Goal: Register for event/course

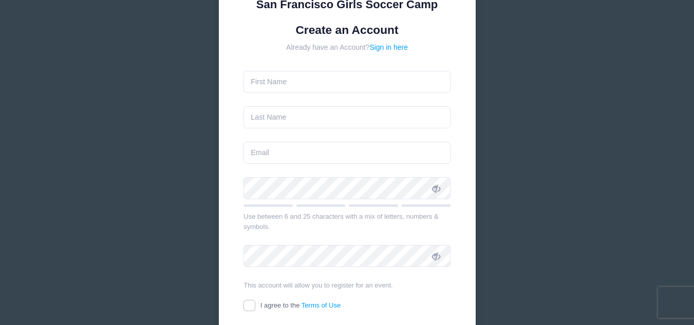
scroll to position [123, 0]
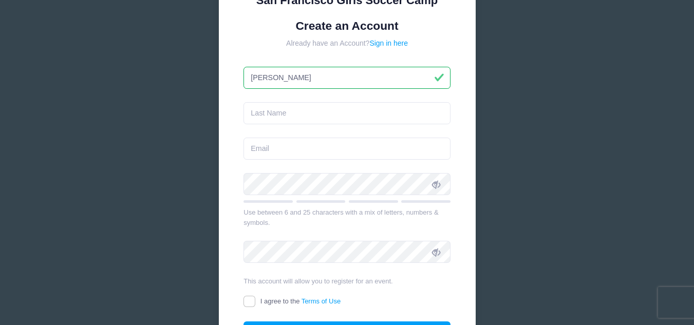
type input "[PERSON_NAME]"
click at [352, 112] on input "text" at bounding box center [346, 113] width 207 height 22
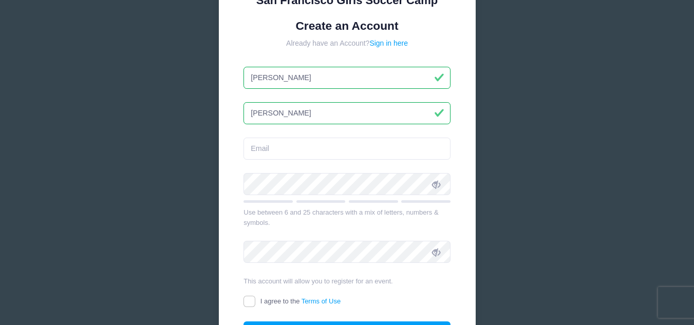
type input "[PERSON_NAME]"
click at [289, 152] on input "email" at bounding box center [346, 149] width 207 height 22
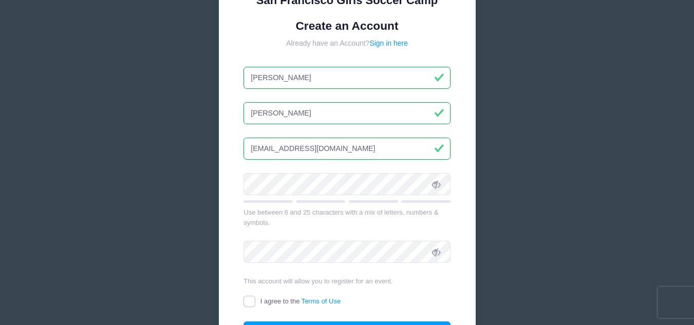
type input "[EMAIL_ADDRESS][DOMAIN_NAME]"
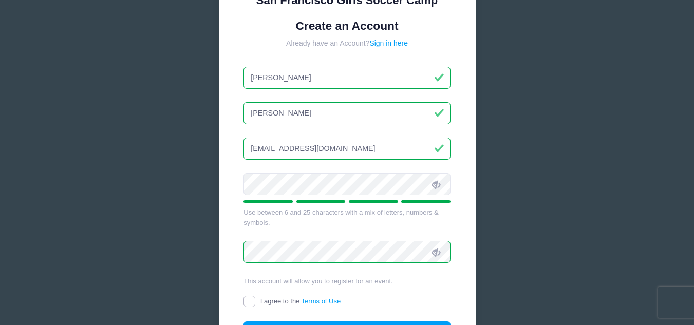
click at [250, 303] on input "I agree to the Terms of Use" at bounding box center [249, 302] width 12 height 12
checkbox input "true"
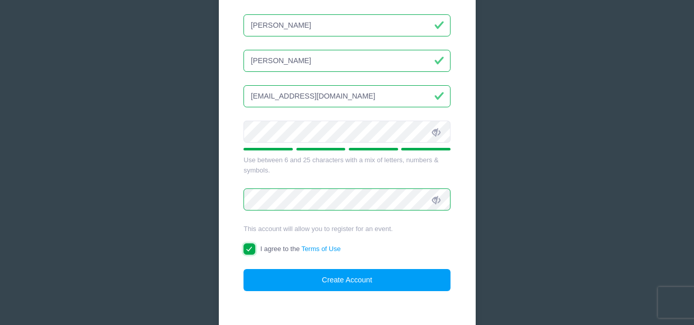
scroll to position [185, 0]
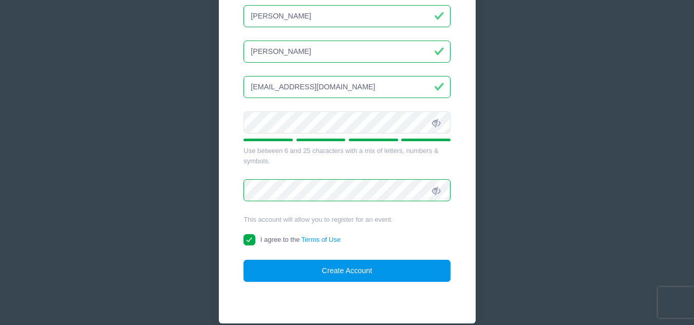
click at [382, 273] on button "Create Account" at bounding box center [346, 271] width 207 height 22
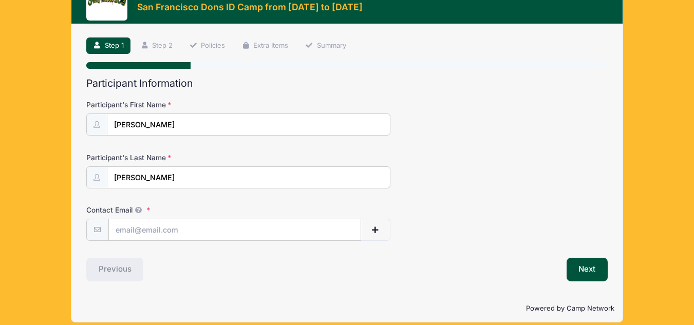
scroll to position [52, 0]
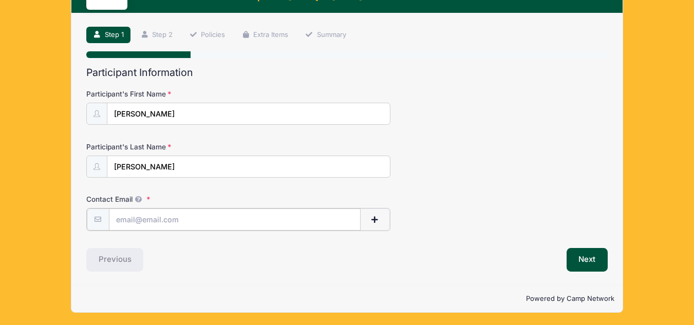
click at [241, 222] on input "Contact Email" at bounding box center [235, 220] width 252 height 22
type input "[EMAIL_ADDRESS][DOMAIN_NAME]"
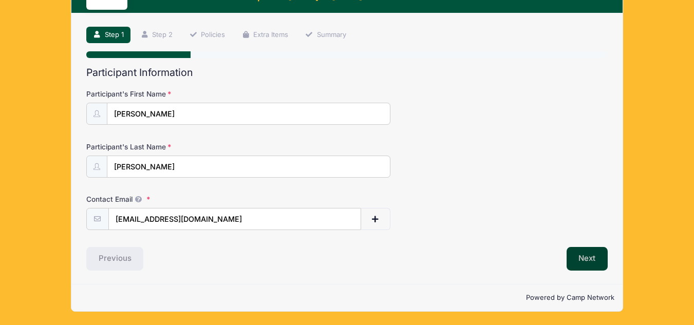
click at [569, 257] on button "Next" at bounding box center [587, 259] width 42 height 24
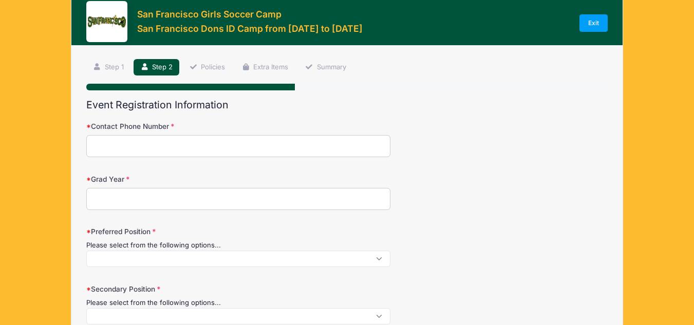
scroll to position [0, 0]
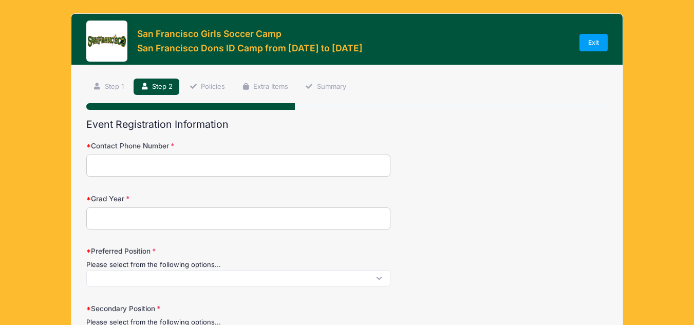
click at [287, 169] on input "Contact Phone Number" at bounding box center [238, 166] width 304 height 22
type input "7144047048"
click at [232, 218] on input "Grad Year" at bounding box center [238, 218] width 304 height 22
type input "2026"
click at [232, 279] on span at bounding box center [238, 278] width 304 height 16
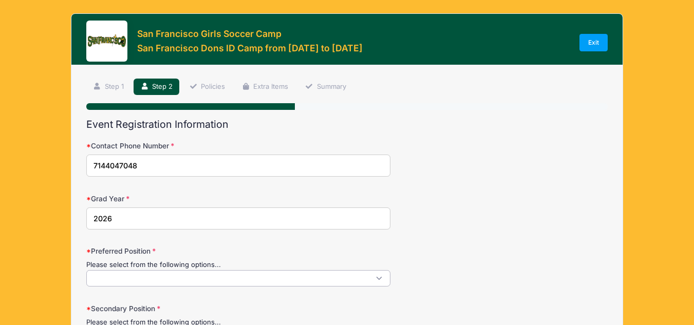
scroll to position [1, 0]
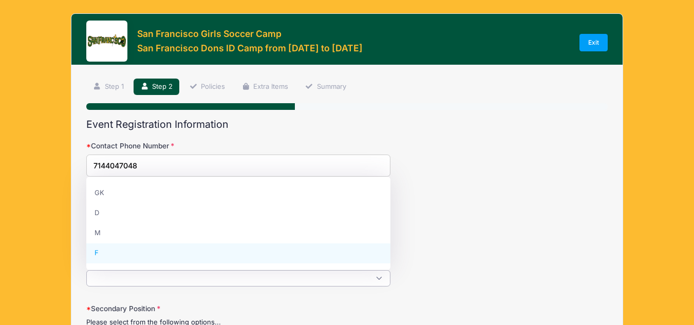
select select "F"
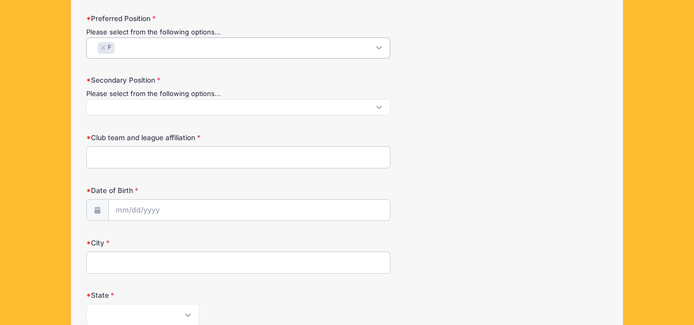
click at [377, 109] on span at bounding box center [238, 107] width 304 height 16
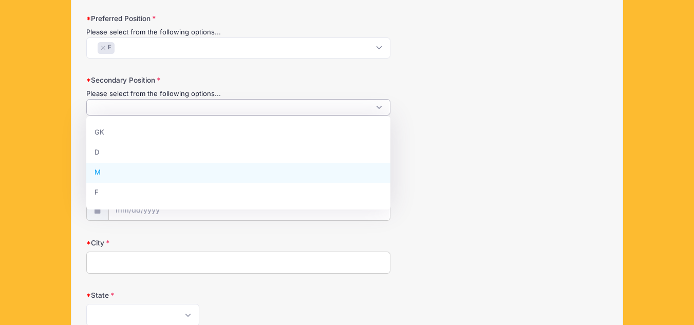
select select "M"
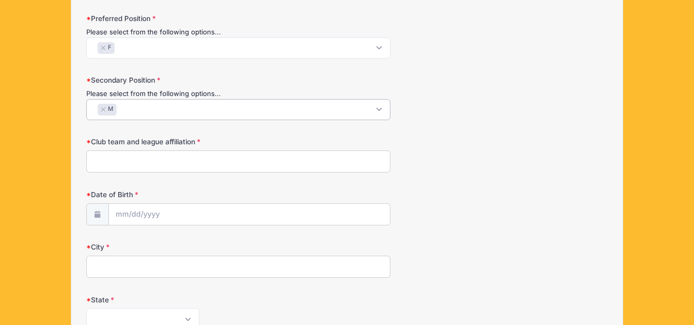
scroll to position [18, 0]
click at [370, 161] on input "Club team and league affiliation" at bounding box center [238, 161] width 304 height 22
type input "So Cal Select/ [GEOGRAPHIC_DATA]"
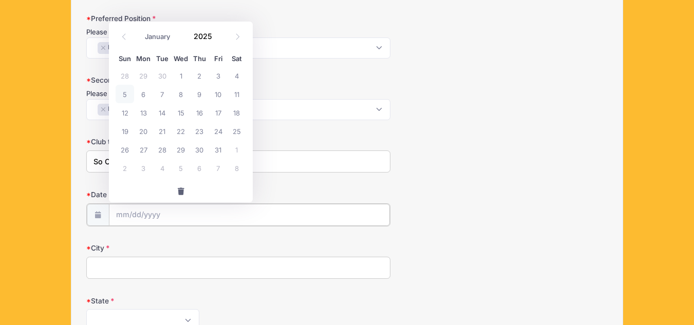
click at [325, 208] on input "Date of Birth" at bounding box center [249, 215] width 281 height 22
click at [125, 34] on icon at bounding box center [124, 37] width 4 height 6
select select "8"
click at [235, 81] on span "6" at bounding box center [237, 75] width 18 height 18
type input "[DATE]"
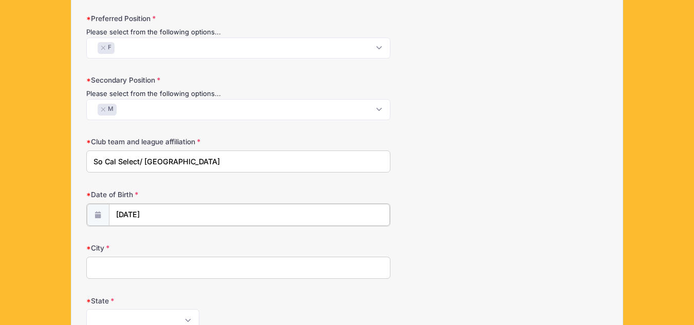
click at [181, 210] on input "[DATE]" at bounding box center [249, 215] width 281 height 22
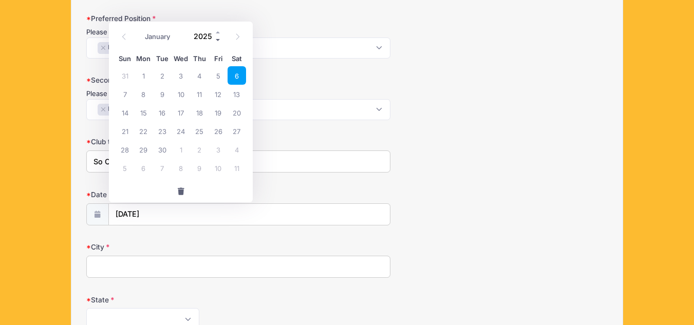
click at [217, 41] on span at bounding box center [218, 40] width 7 height 8
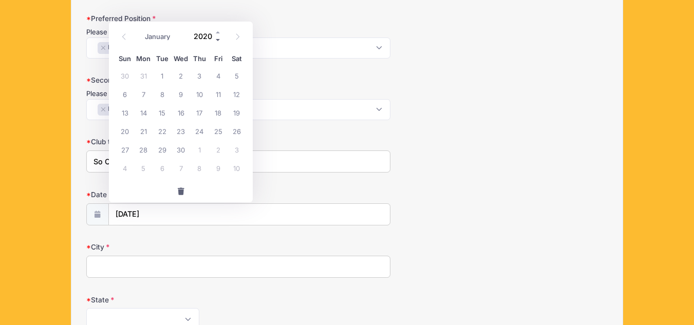
click at [217, 41] on span at bounding box center [218, 40] width 7 height 8
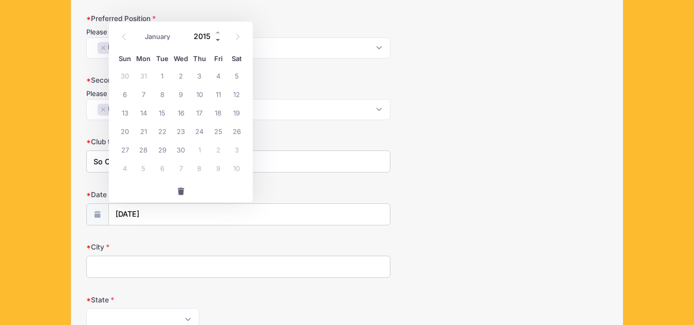
click at [217, 41] on span at bounding box center [218, 40] width 7 height 8
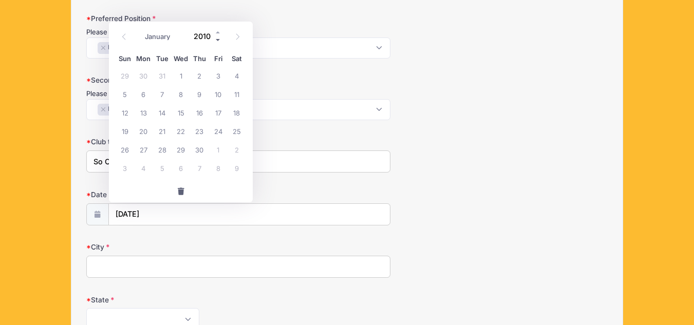
click at [217, 41] on span at bounding box center [218, 40] width 7 height 8
type input "2008"
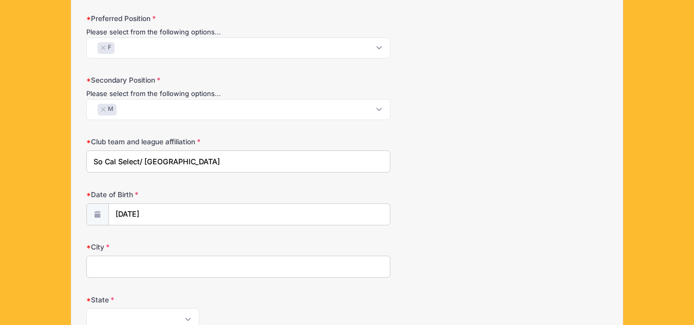
click at [181, 236] on form "Contact Phone Number 7144047048 Grad Year [DATE] Preferred Position Please sele…" at bounding box center [346, 220] width 521 height 624
click at [155, 263] on input "City" at bounding box center [238, 267] width 304 height 22
type input "Orange"
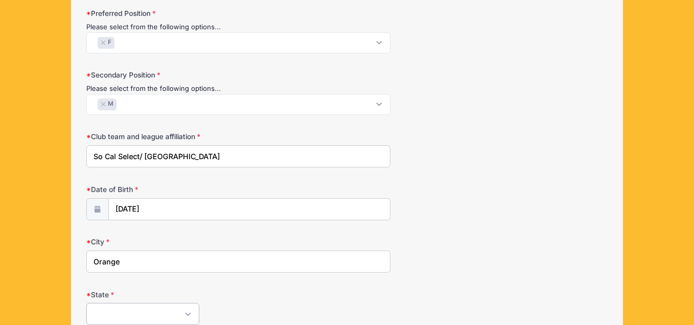
click at [137, 319] on select "[US_STATE] [US_STATE] [US_STATE] [US_STATE] [US_STATE] Armed Forces Africa Arme…" at bounding box center [142, 314] width 113 height 22
select select "CA"
click at [86, 303] on select "[US_STATE] [US_STATE] [US_STATE] [US_STATE] [US_STATE] Armed Forces Africa Arme…" at bounding box center [142, 314] width 113 height 22
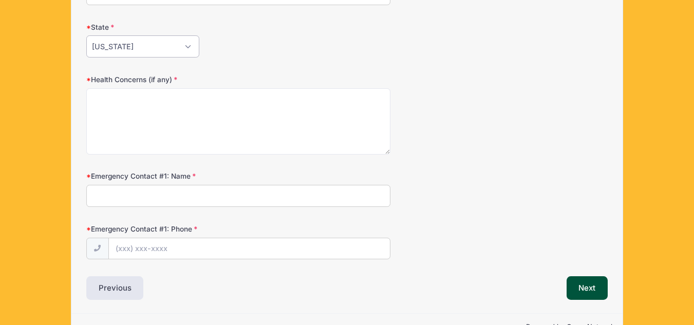
scroll to position [512, 0]
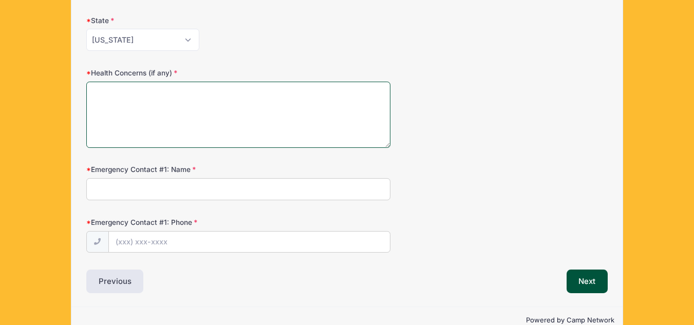
click at [225, 92] on textarea "Health Concerns (if any)" at bounding box center [238, 115] width 304 height 66
type textarea "none"
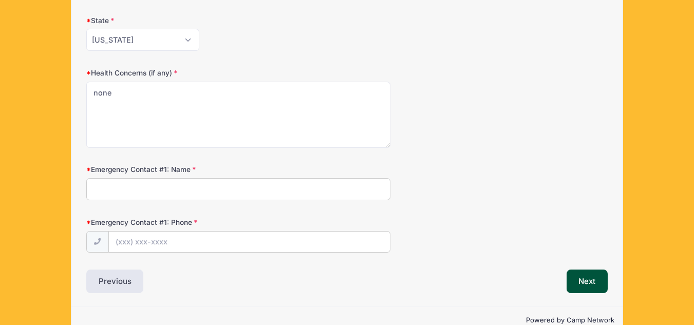
click at [175, 187] on input "Emergency Contact #1: Name" at bounding box center [238, 189] width 304 height 22
type input "[PERSON_NAME]"
click at [173, 243] on input "Emergency Contact #1: Phone" at bounding box center [249, 243] width 281 height 22
type input "[PHONE_NUMBER]"
click at [585, 280] on button "Next" at bounding box center [587, 282] width 42 height 24
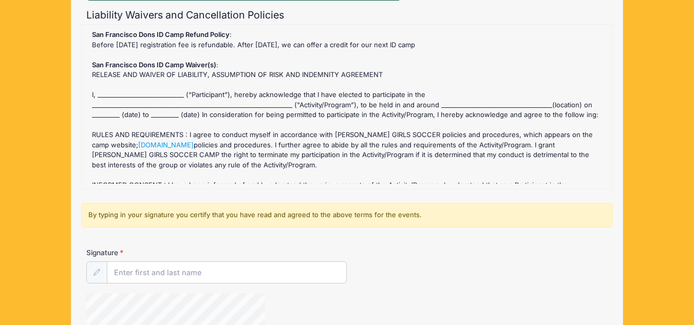
scroll to position [123, 0]
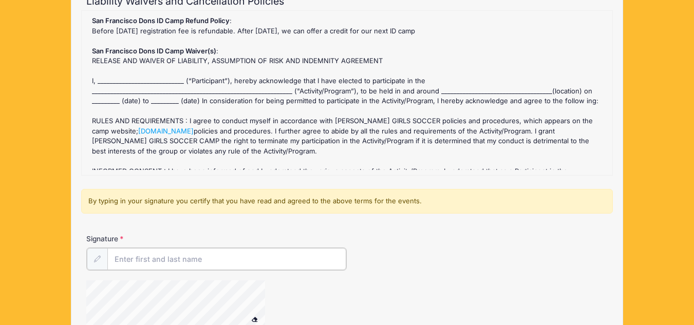
click at [247, 253] on input "Signature" at bounding box center [226, 259] width 239 height 22
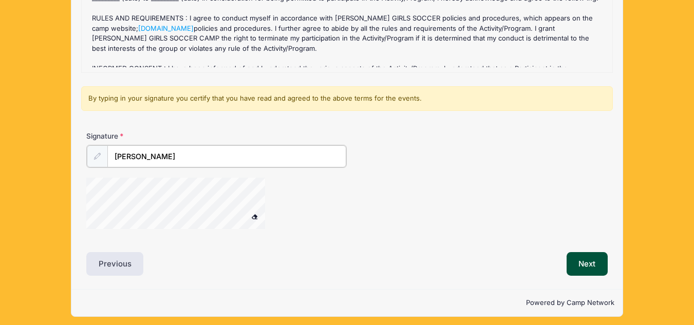
scroll to position [231, 0]
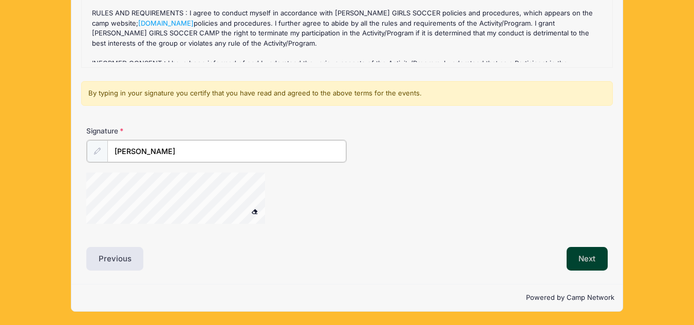
type input "[PERSON_NAME]"
click at [592, 255] on button "Next" at bounding box center [587, 259] width 42 height 24
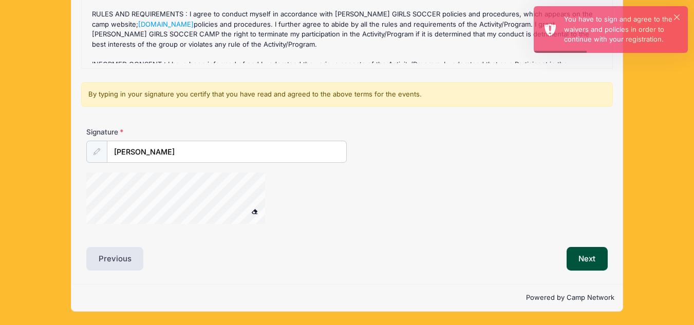
click at [253, 213] on span at bounding box center [254, 212] width 7 height 6
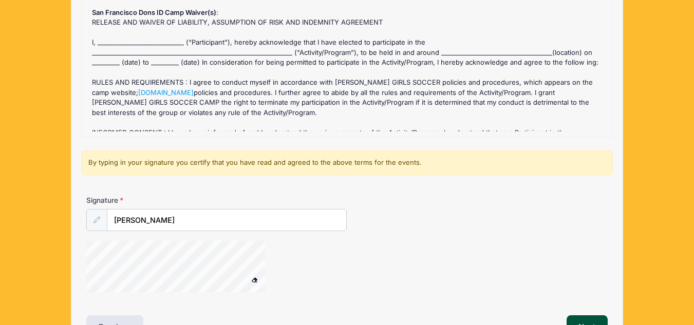
scroll to position [114, 0]
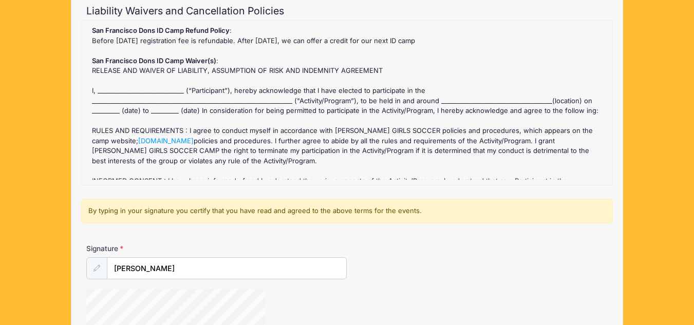
click at [152, 88] on div "San Francisco Dons ID Camp Refund Policy : Before [DATE] registration fee is re…" at bounding box center [347, 103] width 520 height 154
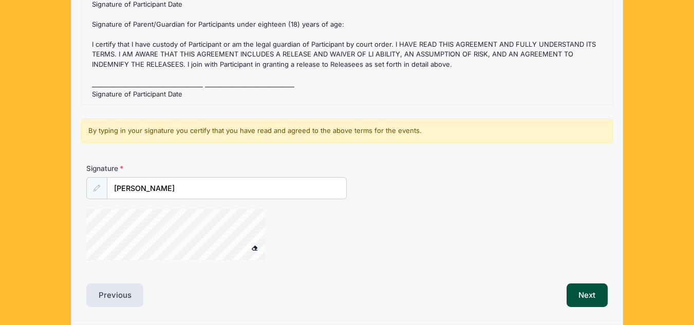
scroll to position [230, 0]
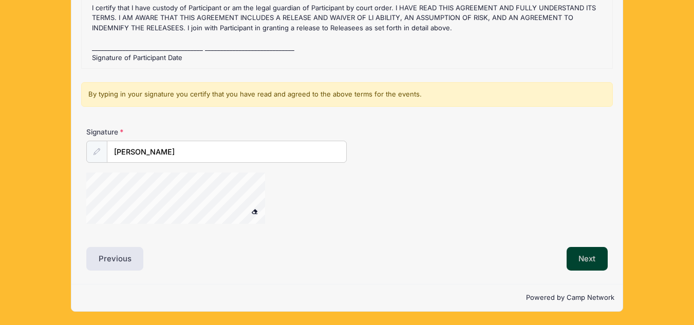
click at [587, 261] on button "Next" at bounding box center [587, 259] width 42 height 24
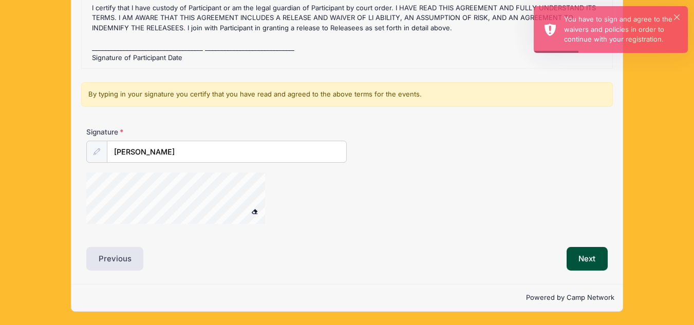
scroll to position [0, 0]
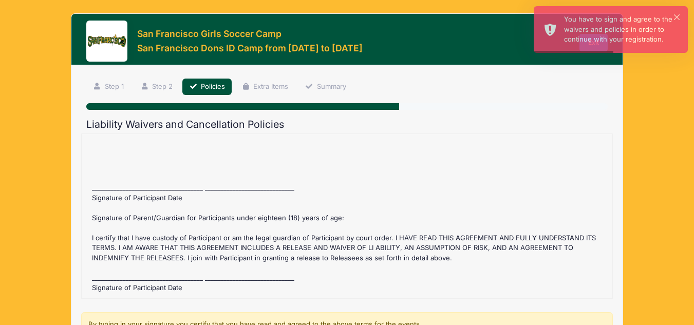
click at [174, 184] on div "San Francisco Dons ID Camp Refund Policy : Before [DATE] registration fee is re…" at bounding box center [347, 216] width 520 height 154
click at [161, 191] on div "San Francisco Dons ID Camp Refund Policy : Before [DATE] registration fee is re…" at bounding box center [347, 216] width 520 height 154
click at [229, 190] on div "San Francisco Dons ID Camp Refund Policy : Before [DATE] registration fee is re…" at bounding box center [347, 216] width 520 height 154
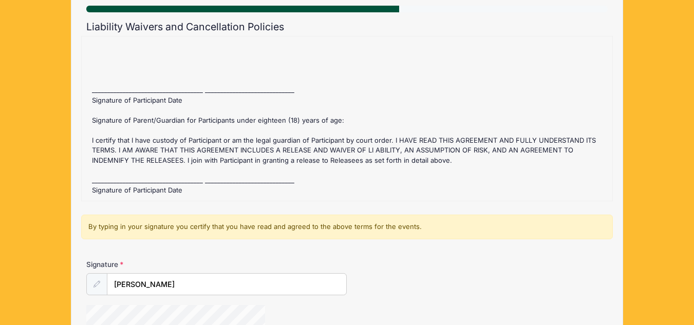
scroll to position [97, 0]
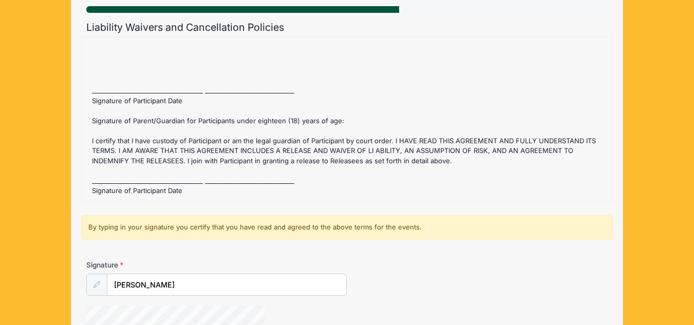
click at [331, 242] on div "By typing in your signature you certify that you have read and agreed to the ab…" at bounding box center [347, 230] width 532 height 31
click at [343, 224] on div "By typing in your signature you certify that you have read and agreed to the ab…" at bounding box center [347, 227] width 532 height 25
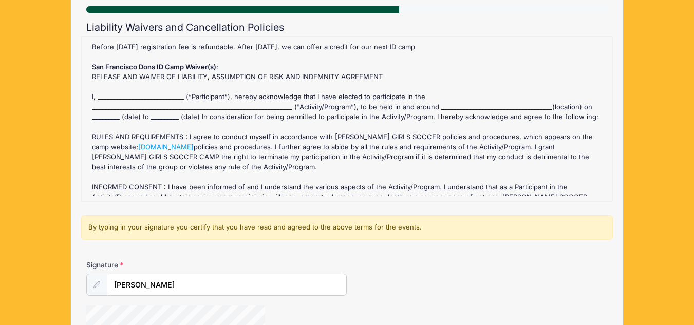
scroll to position [0, 0]
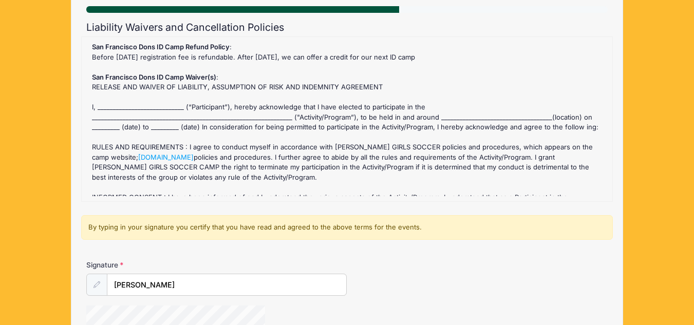
click at [162, 101] on div "San Francisco Dons ID Camp Refund Policy : Before [DATE] registration fee is re…" at bounding box center [347, 119] width 520 height 154
click at [162, 109] on div "San Francisco Dons ID Camp Refund Policy : Before [DATE] registration fee is re…" at bounding box center [347, 119] width 520 height 154
click at [457, 116] on div "San Francisco Dons ID Camp Refund Policy : Before [DATE] registration fee is re…" at bounding box center [347, 119] width 520 height 154
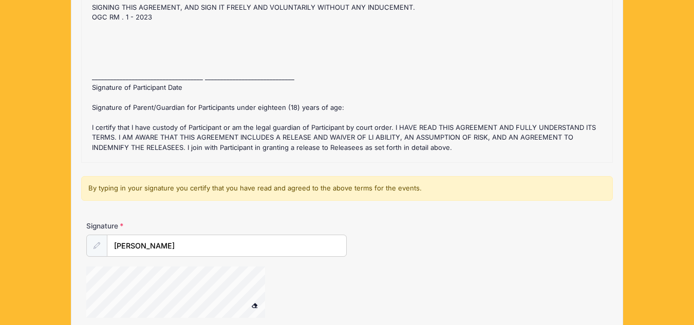
scroll to position [519, 0]
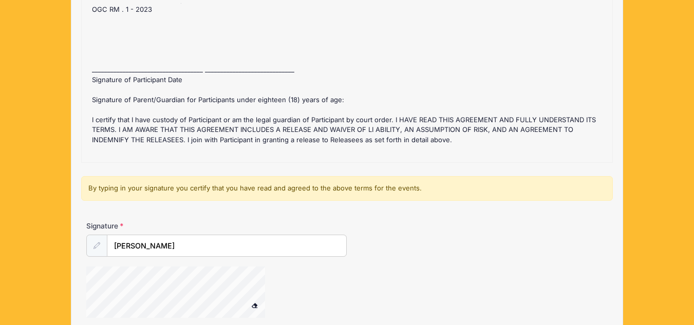
click at [141, 78] on div "San Francisco Dons ID Camp Refund Policy : Before [DATE] registration fee is re…" at bounding box center [347, 80] width 520 height 154
click at [142, 75] on div "San Francisco Dons ID Camp Refund Policy : Before [DATE] registration fee is re…" at bounding box center [347, 80] width 520 height 154
click at [97, 247] on icon at bounding box center [96, 245] width 7 height 7
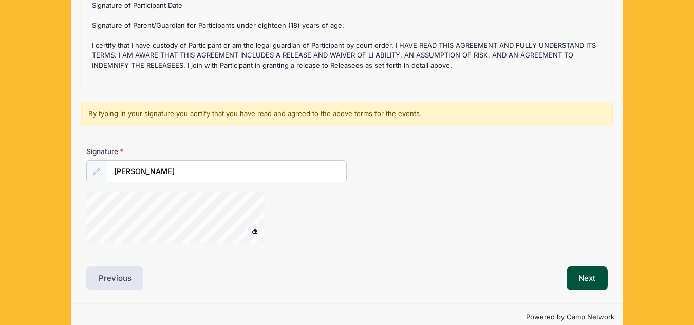
scroll to position [230, 0]
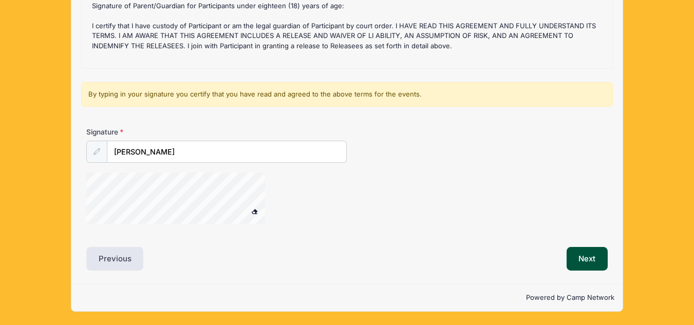
click at [253, 211] on span at bounding box center [254, 212] width 7 height 6
click at [571, 258] on button "Next" at bounding box center [587, 259] width 42 height 24
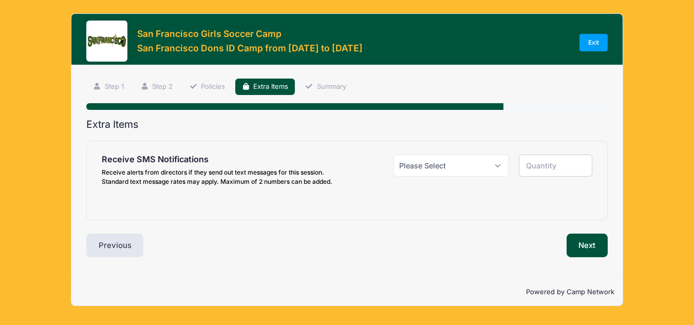
scroll to position [0, 0]
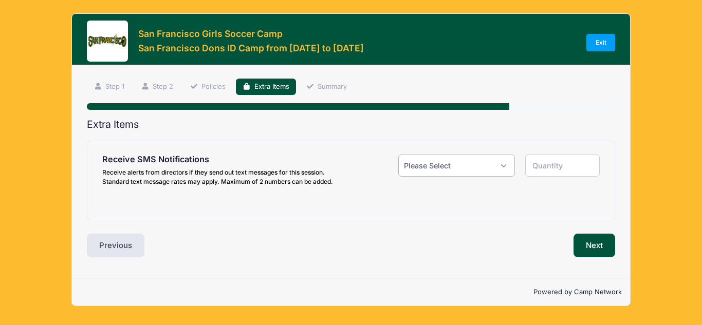
click at [500, 167] on select "Please Select Yes ($0.00) No" at bounding box center [456, 166] width 117 height 22
select select "1"
click at [398, 155] on select "Please Select Yes ($0.00) No" at bounding box center [456, 166] width 117 height 22
type input "1"
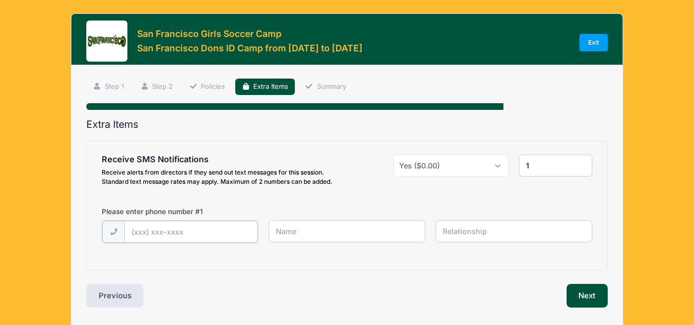
click at [238, 229] on input "text" at bounding box center [191, 232] width 134 height 22
type input "[PHONE_NUMBER]"
click at [300, 236] on input "text" at bounding box center [347, 231] width 157 height 22
type input "[PERSON_NAME]"
click at [450, 243] on div "[PHONE_NUMBER] [PERSON_NAME]" at bounding box center [347, 237] width 500 height 35
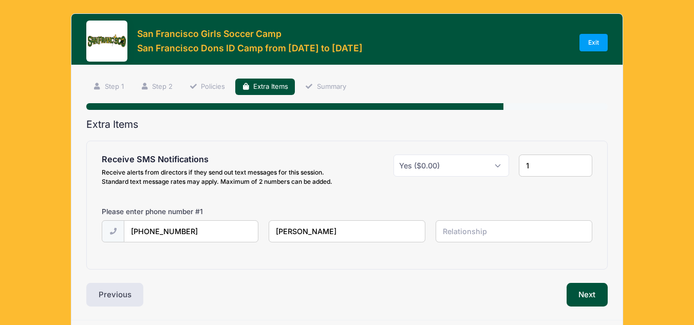
click at [458, 236] on input "text" at bounding box center [514, 231] width 157 height 22
type input "father"
click at [596, 297] on button "Next" at bounding box center [587, 295] width 42 height 24
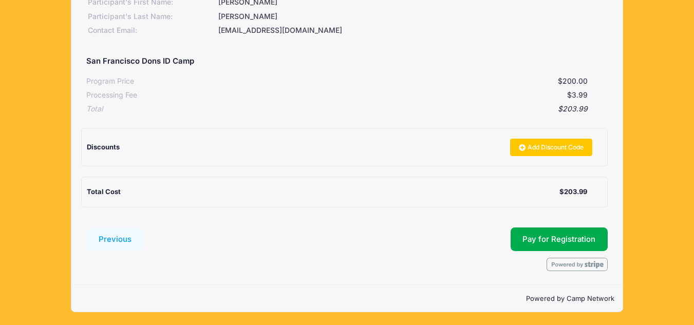
scroll to position [163, 0]
click at [519, 147] on icon at bounding box center [523, 147] width 8 height 0
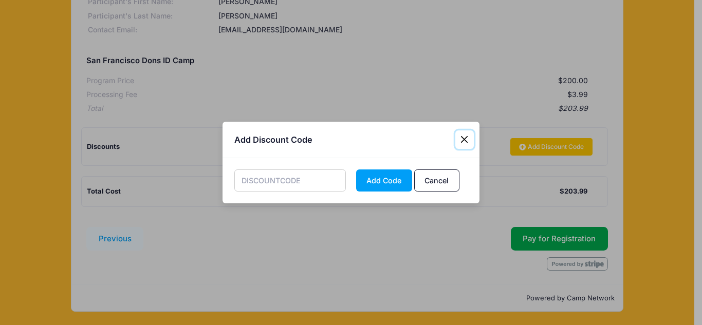
click at [462, 142] on button "Close" at bounding box center [464, 139] width 18 height 18
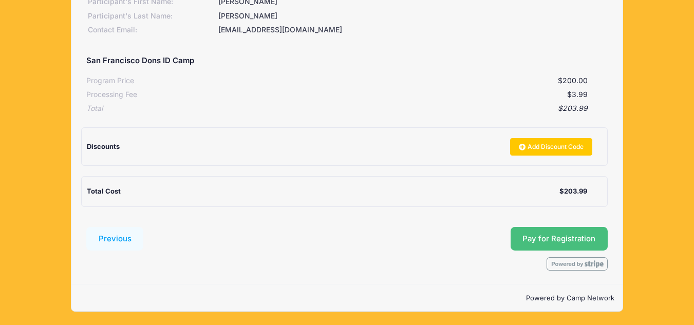
click at [550, 238] on button "Pay for Registration" at bounding box center [560, 239] width 98 height 24
